Goal: Find specific page/section: Find specific page/section

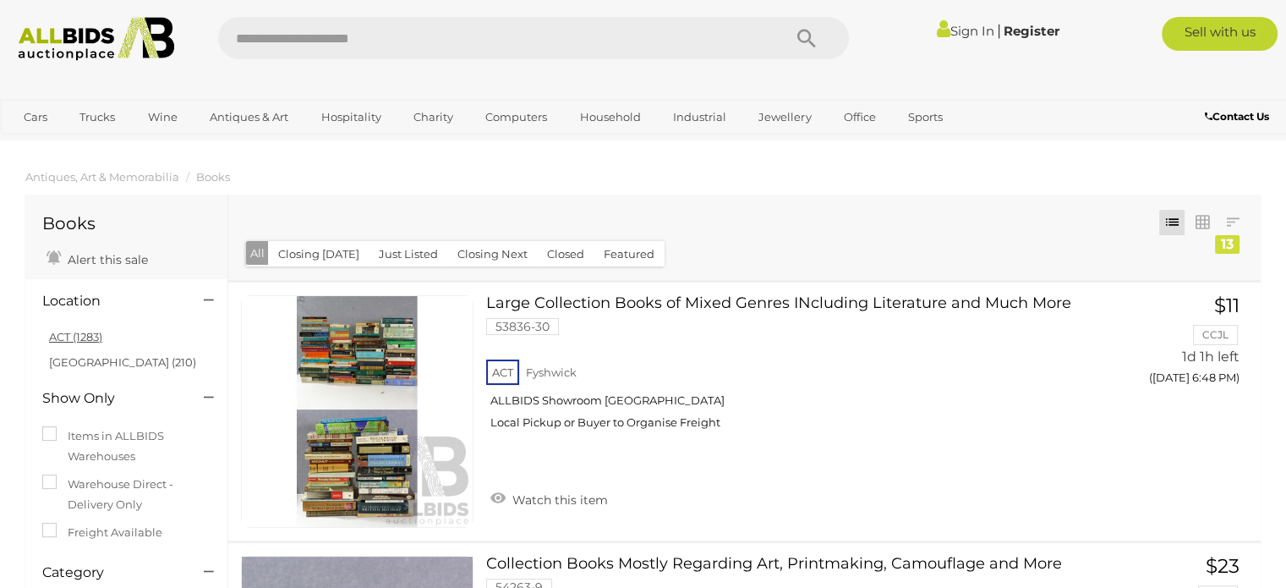
click at [89, 334] on link "ACT (1283)" at bounding box center [75, 337] width 53 height 14
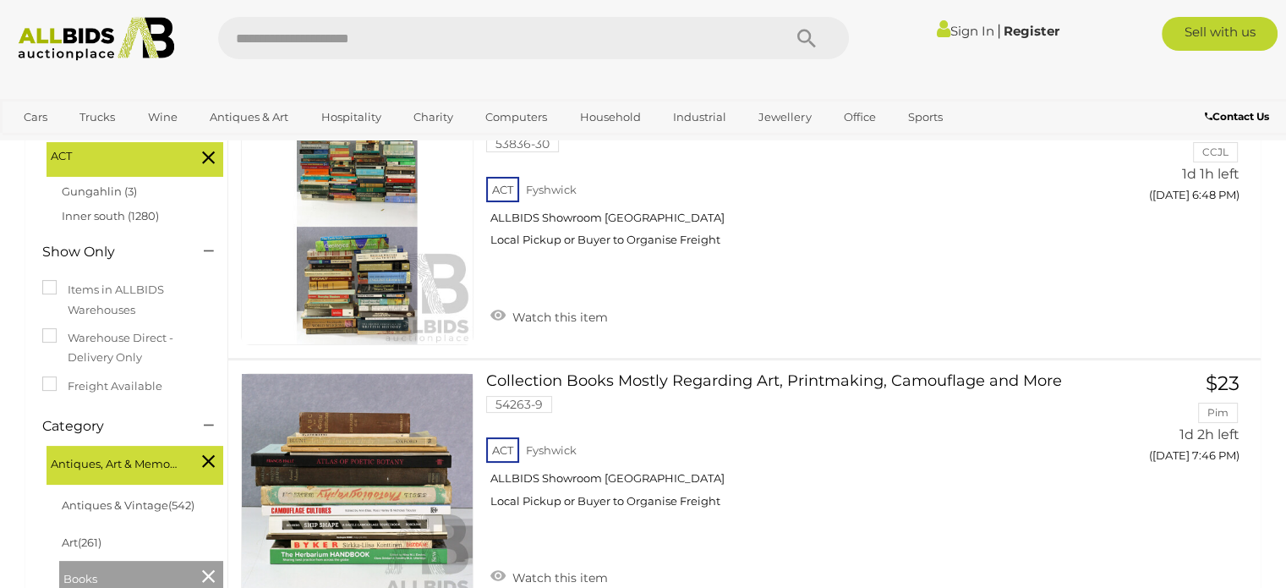
scroll to position [223, 0]
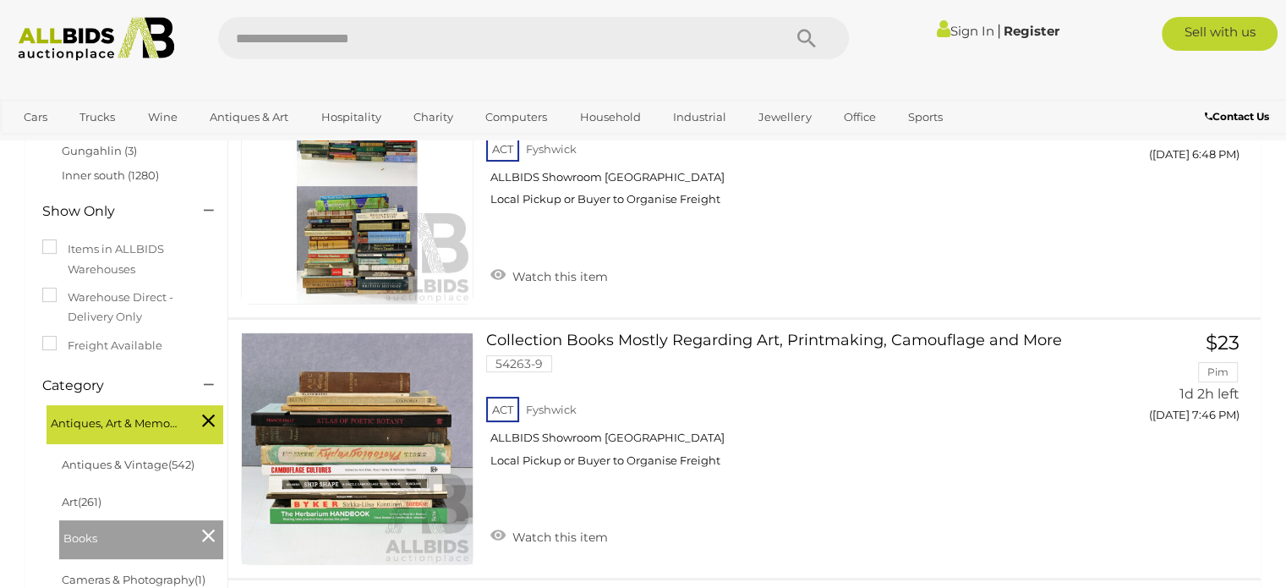
click at [968, 34] on link "Sign In" at bounding box center [965, 31] width 58 height 16
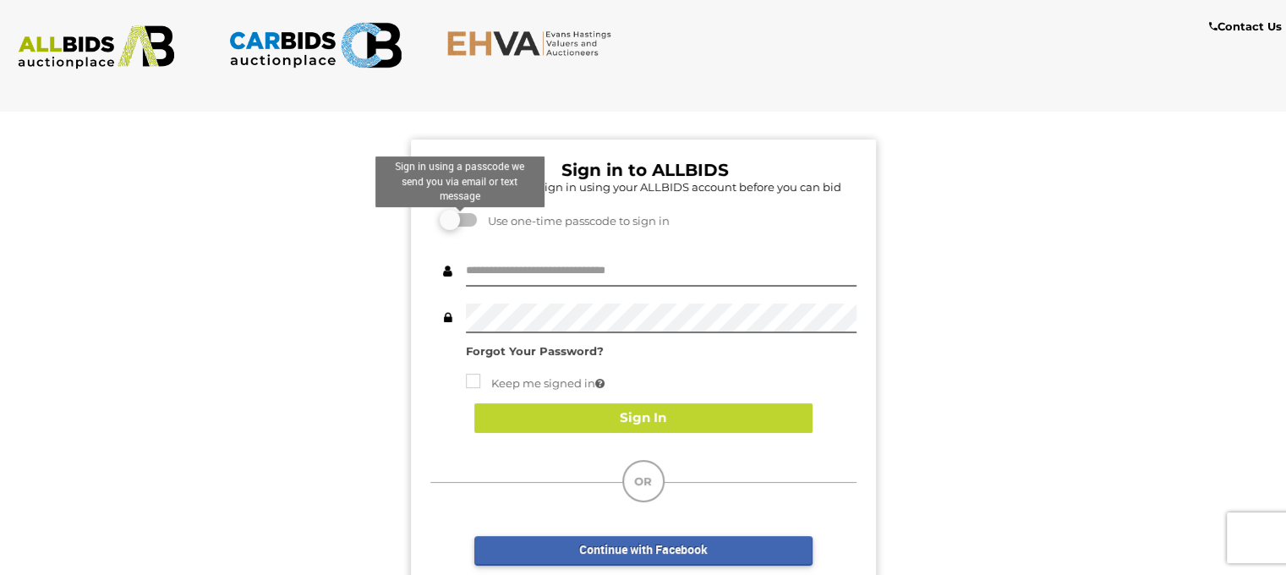
click at [444, 225] on label at bounding box center [460, 220] width 34 height 14
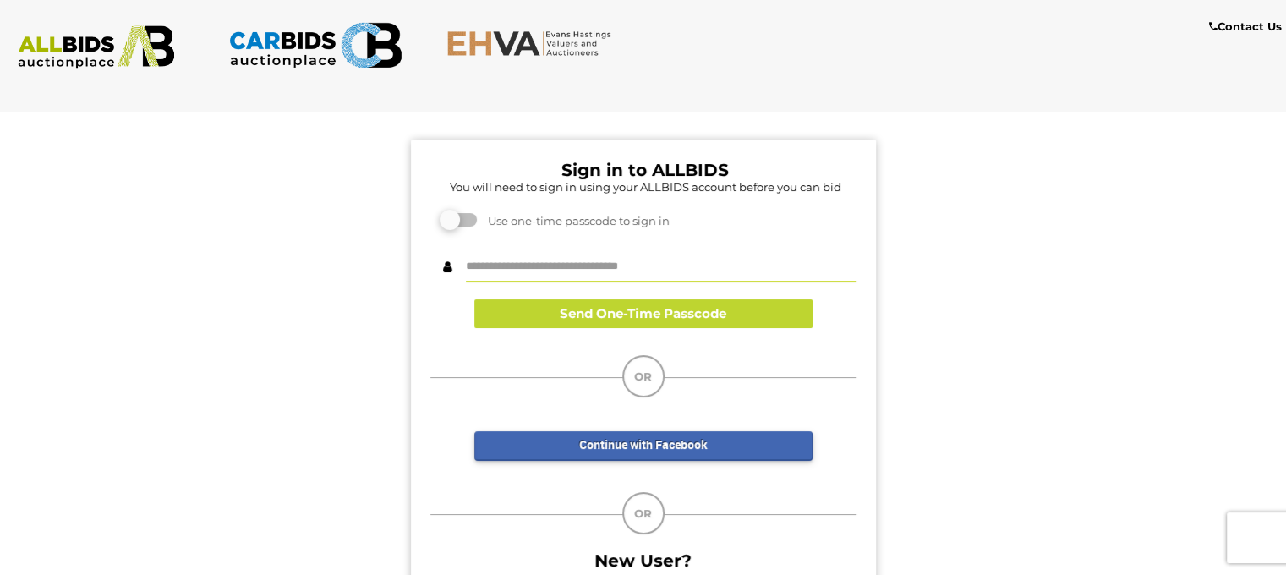
click at [500, 273] on input "text" at bounding box center [661, 268] width 391 height 30
type input "**********"
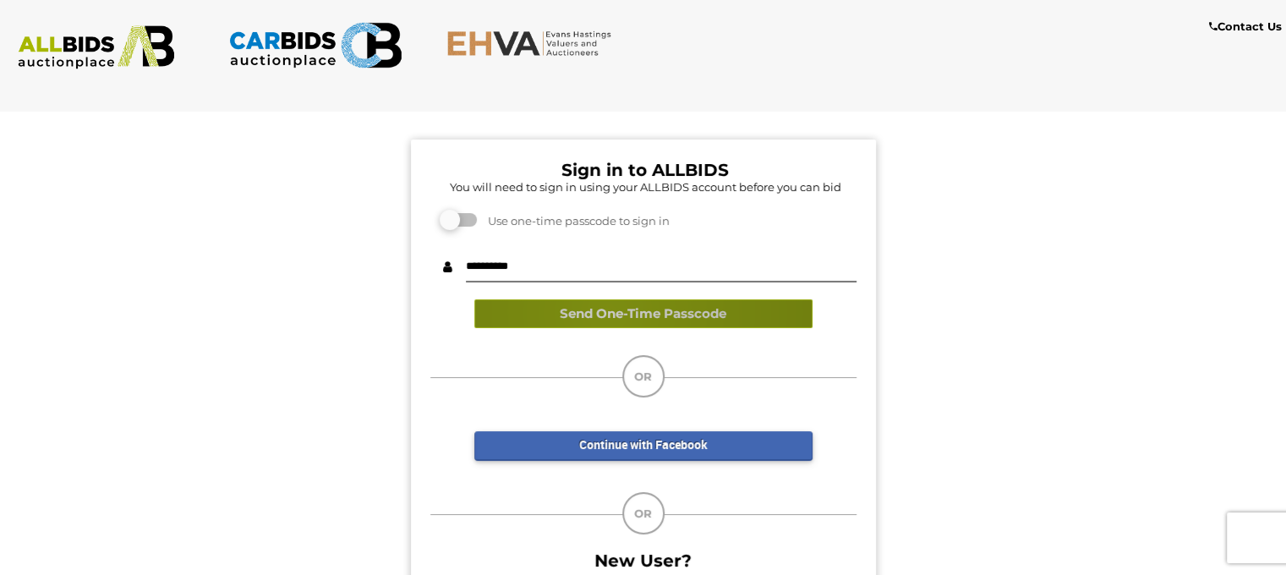
click at [606, 311] on button "Send One-Time Passcode" at bounding box center [643, 314] width 338 height 30
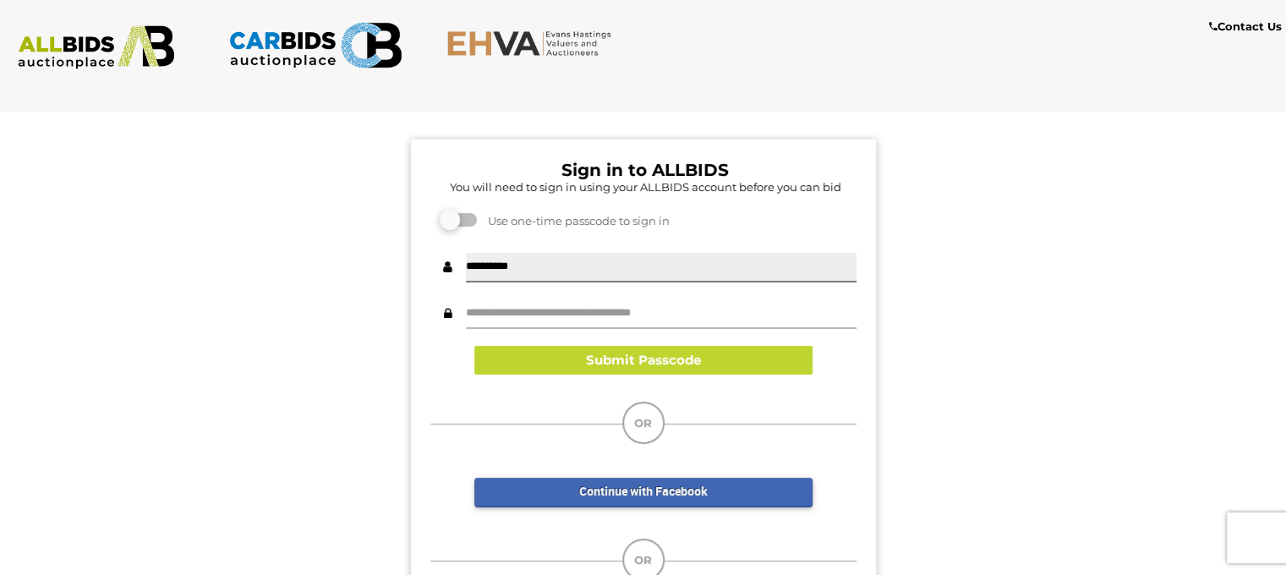
click at [606, 311] on input "text" at bounding box center [661, 314] width 391 height 30
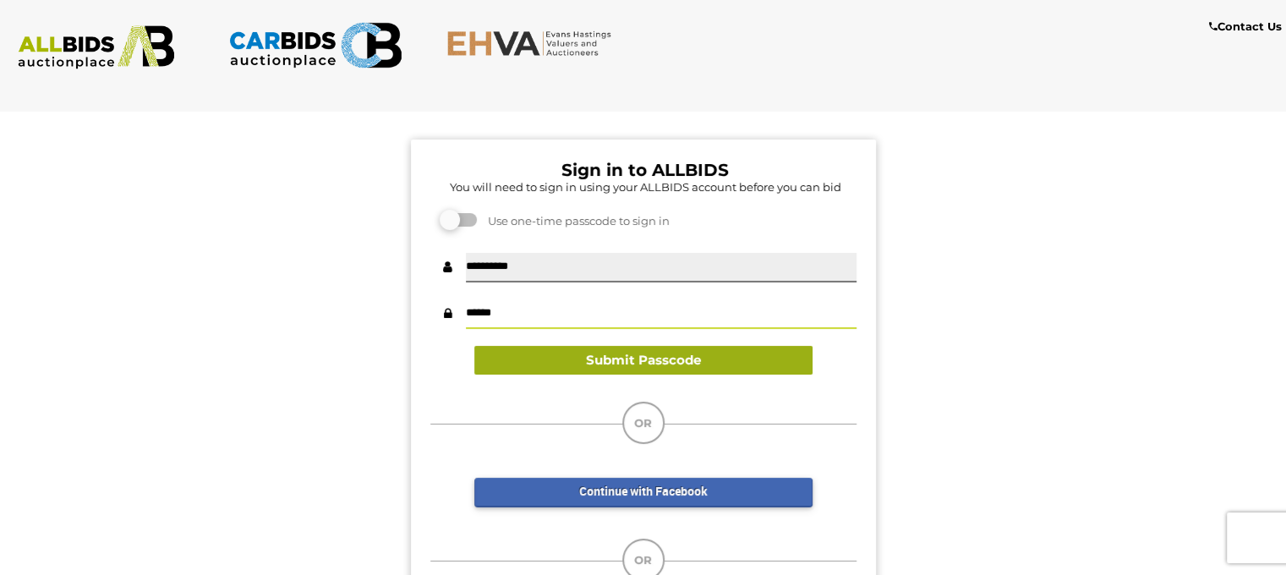
type input "******"
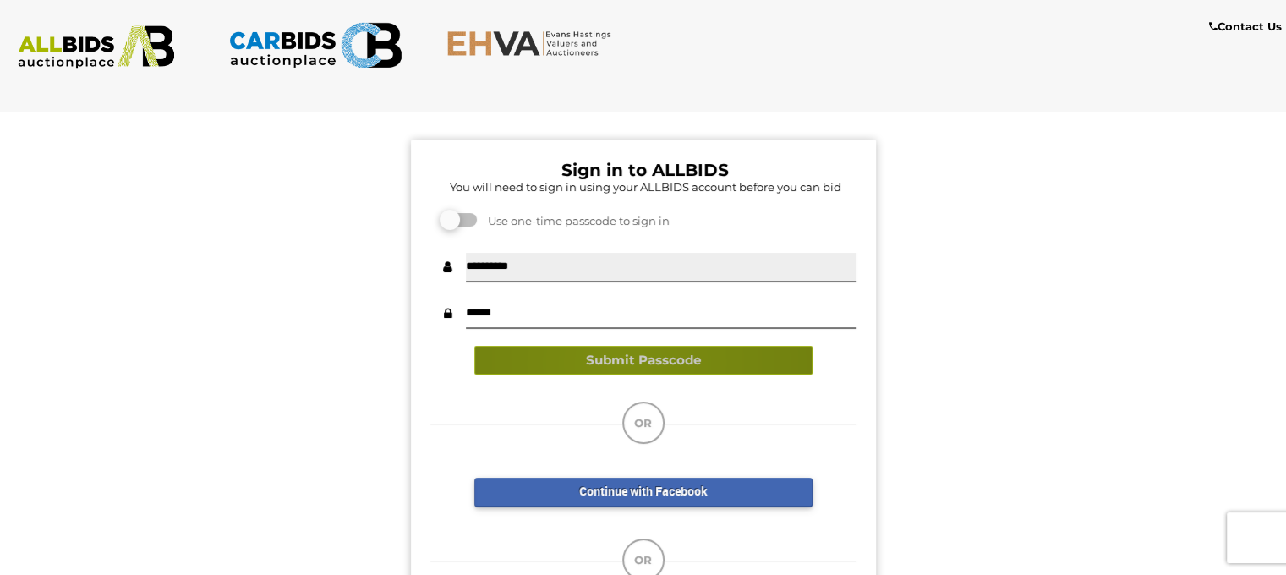
click at [626, 362] on button "Submit Passcode" at bounding box center [643, 361] width 338 height 30
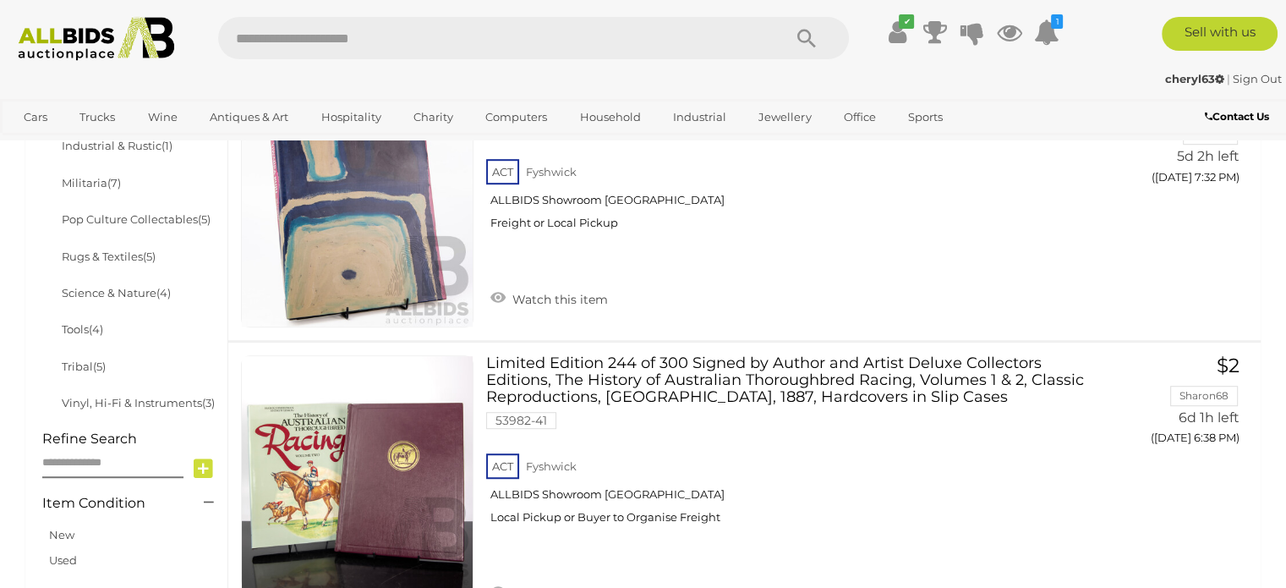
scroll to position [968, 0]
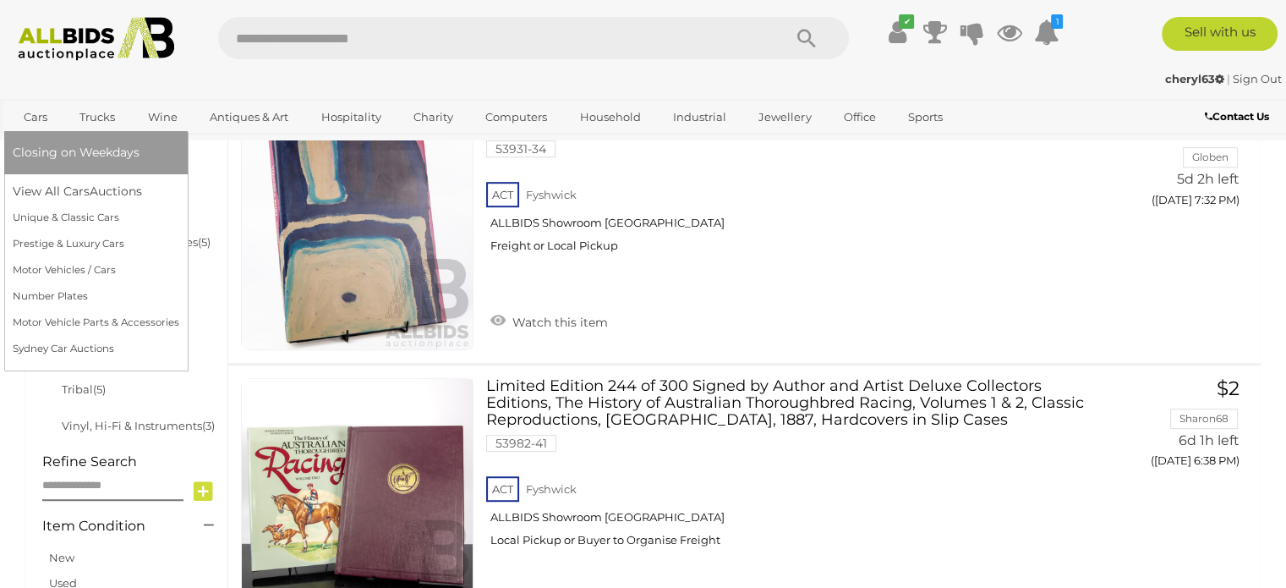
click at [40, 121] on link "Cars" at bounding box center [36, 117] width 46 height 28
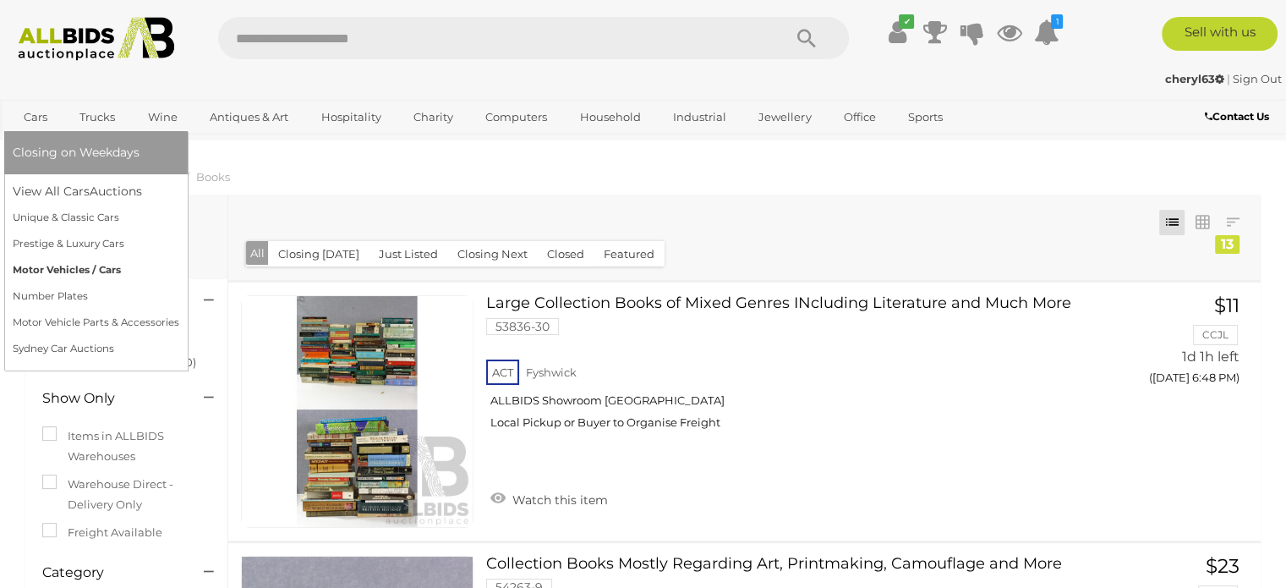
click at [73, 263] on link "Motor Vehicles / Cars" at bounding box center [96, 270] width 167 height 26
click at [66, 271] on link "Motor Vehicles / Cars" at bounding box center [96, 270] width 167 height 26
